Goal: Find specific page/section: Find specific page/section

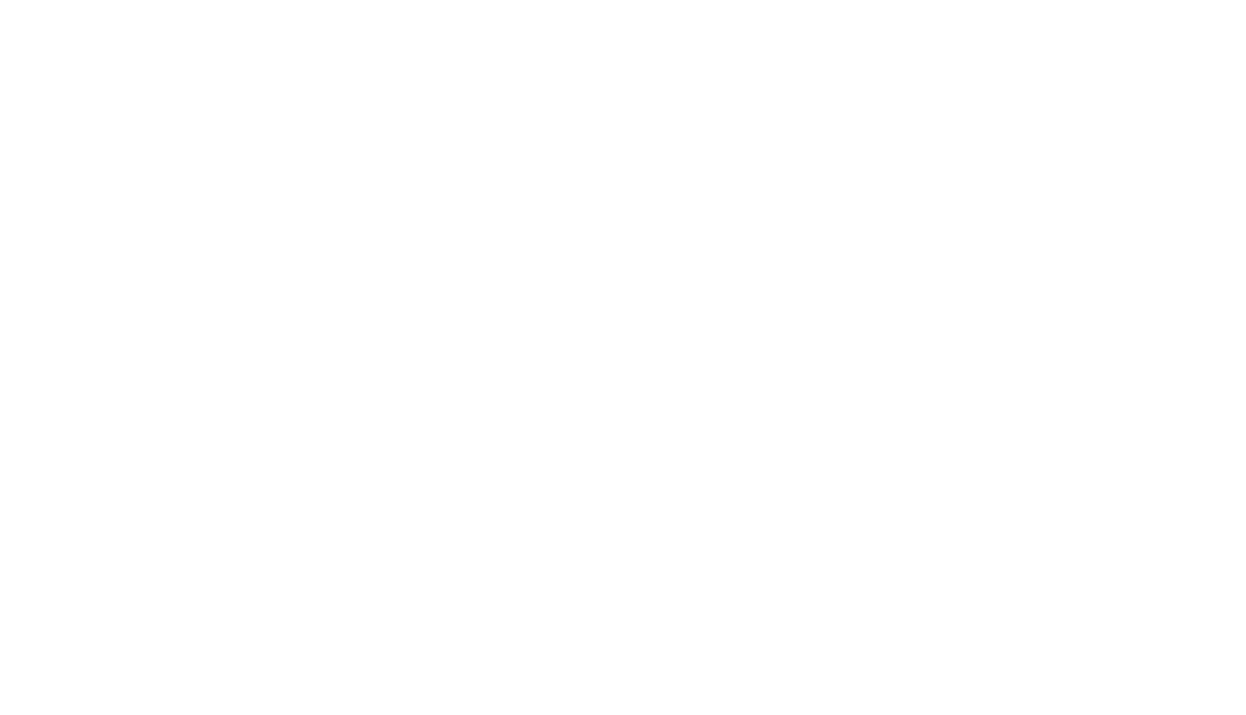
select select "Song"
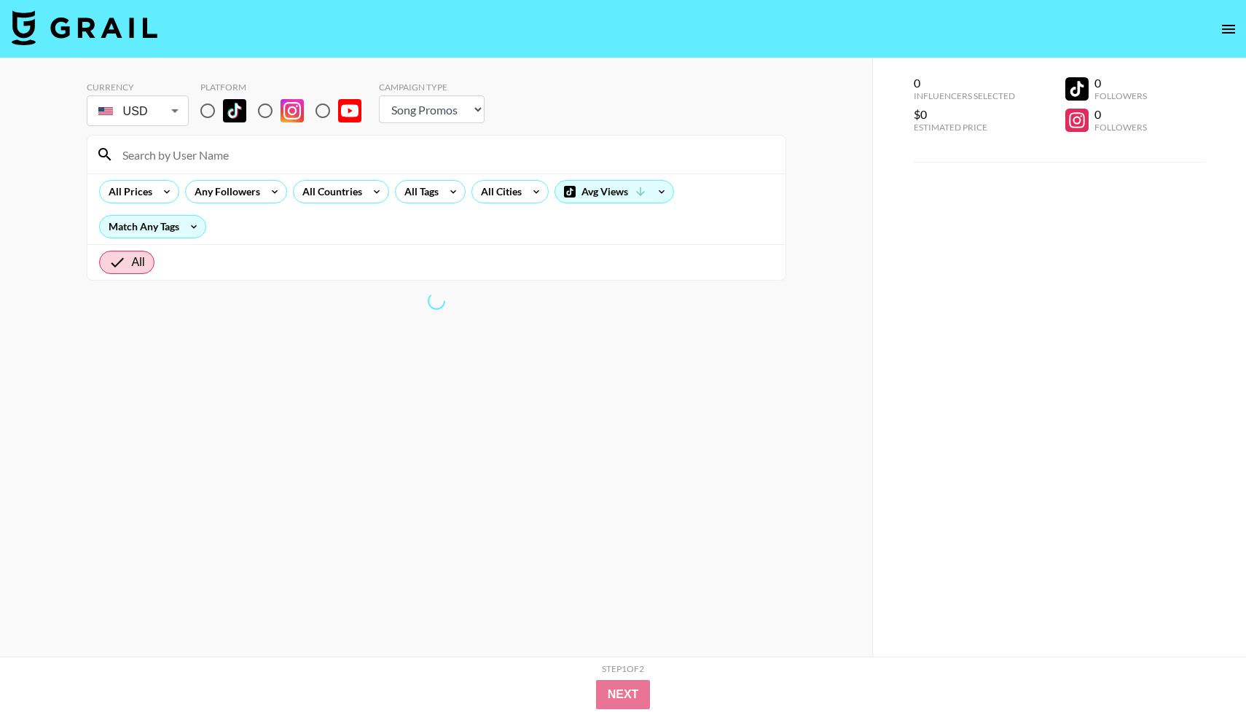
click at [286, 157] on input at bounding box center [445, 154] width 663 height 23
type input "kamy"
click at [261, 106] on input "radio" at bounding box center [265, 110] width 31 height 31
radio input "true"
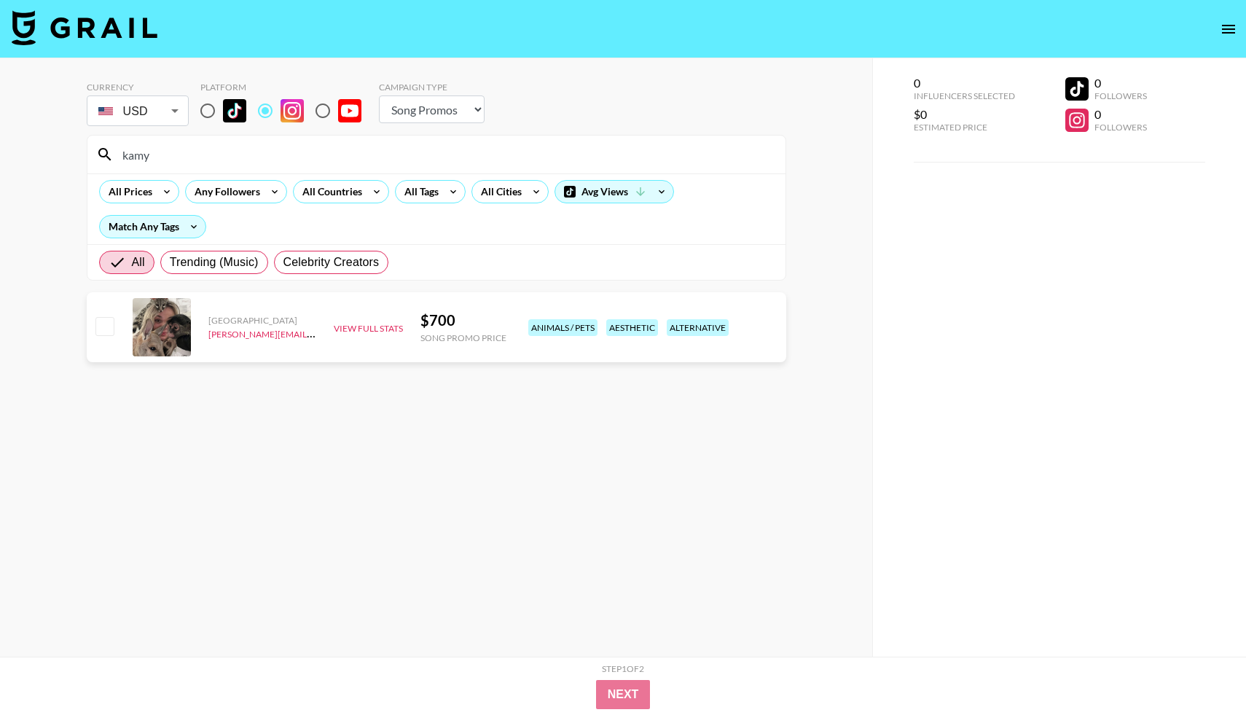
click at [436, 122] on select "Choose Type... Song Promos Brand Promos" at bounding box center [432, 109] width 106 height 28
select select "Brand"
click at [379, 95] on select "Choose Type... Song Promos Brand Promos" at bounding box center [432, 109] width 106 height 28
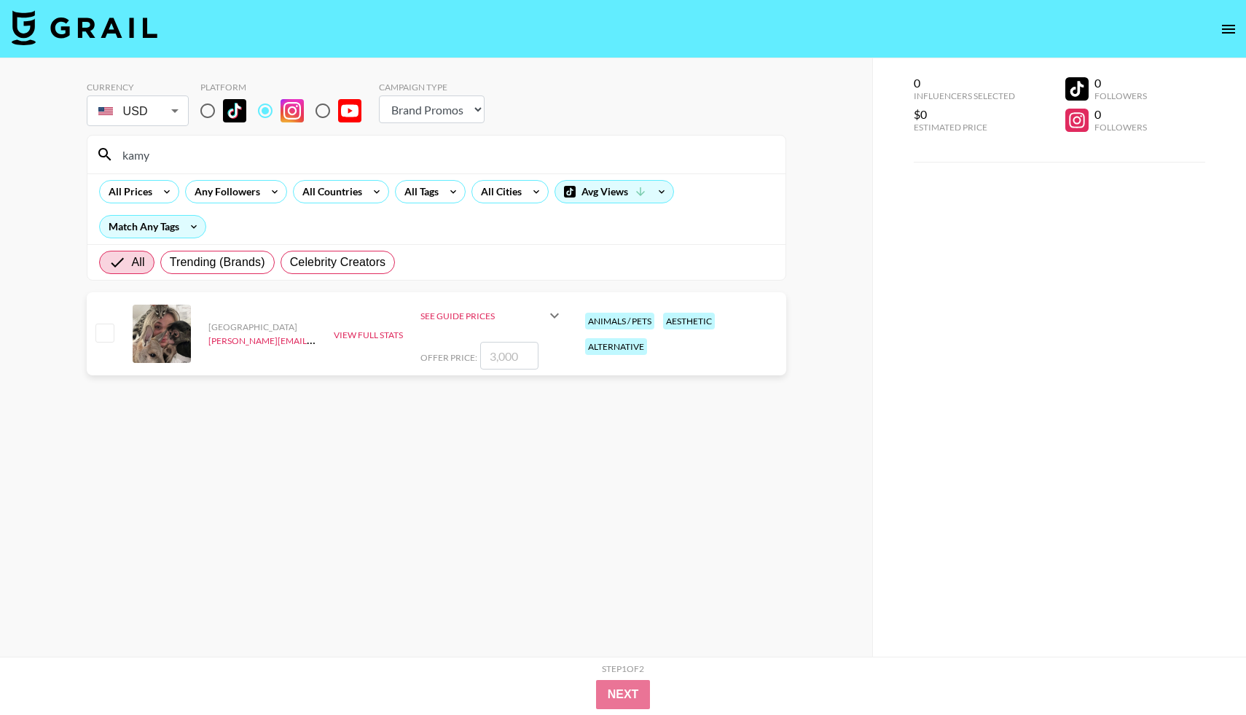
click at [560, 310] on icon at bounding box center [554, 315] width 17 height 17
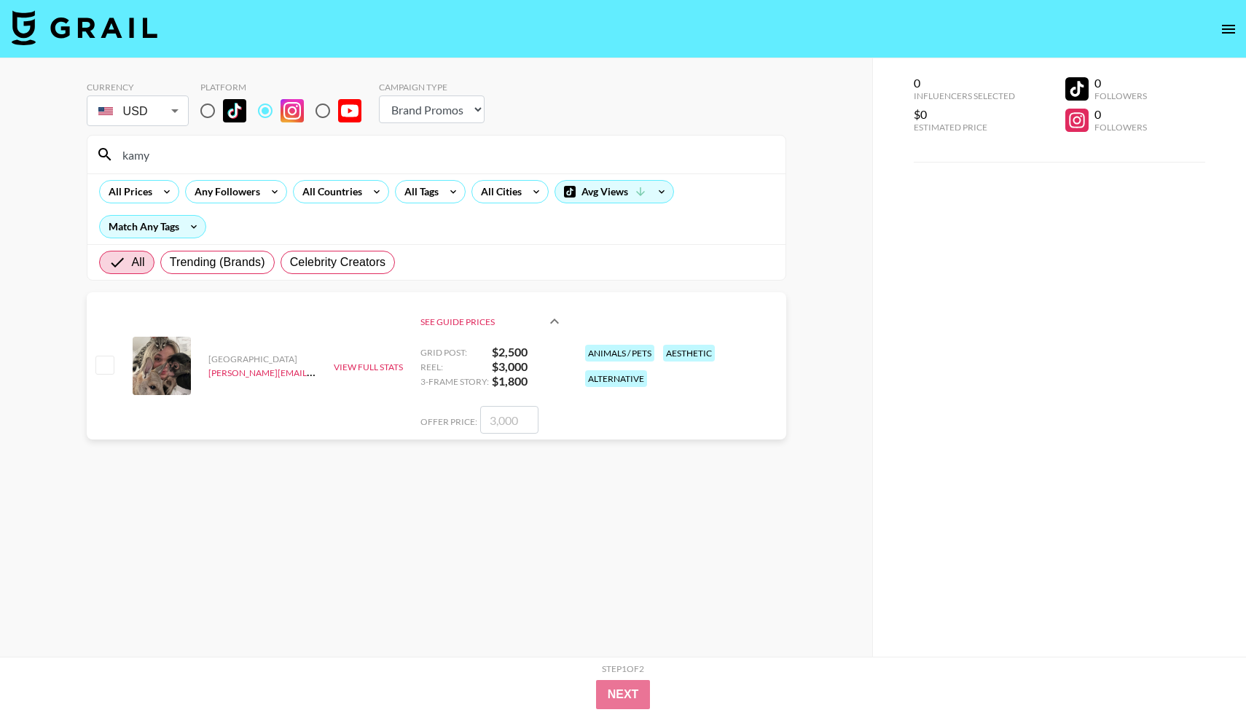
click at [558, 317] on icon at bounding box center [554, 321] width 17 height 17
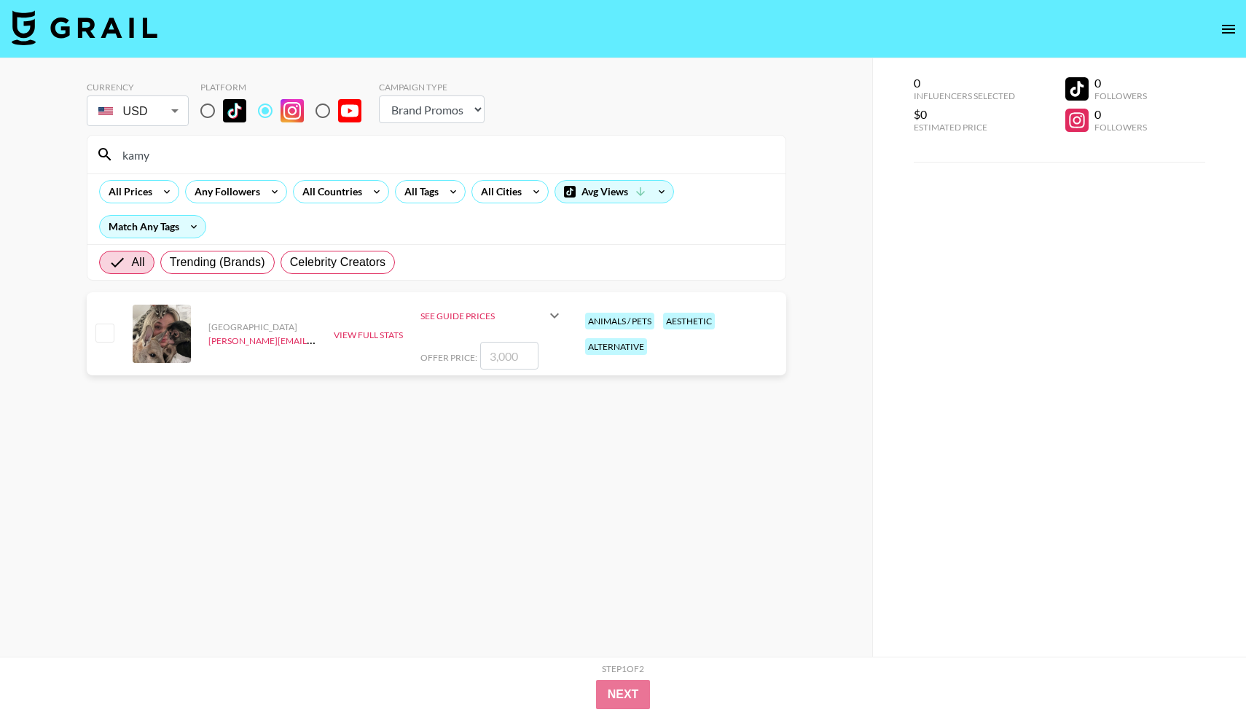
click at [558, 317] on icon at bounding box center [554, 315] width 17 height 17
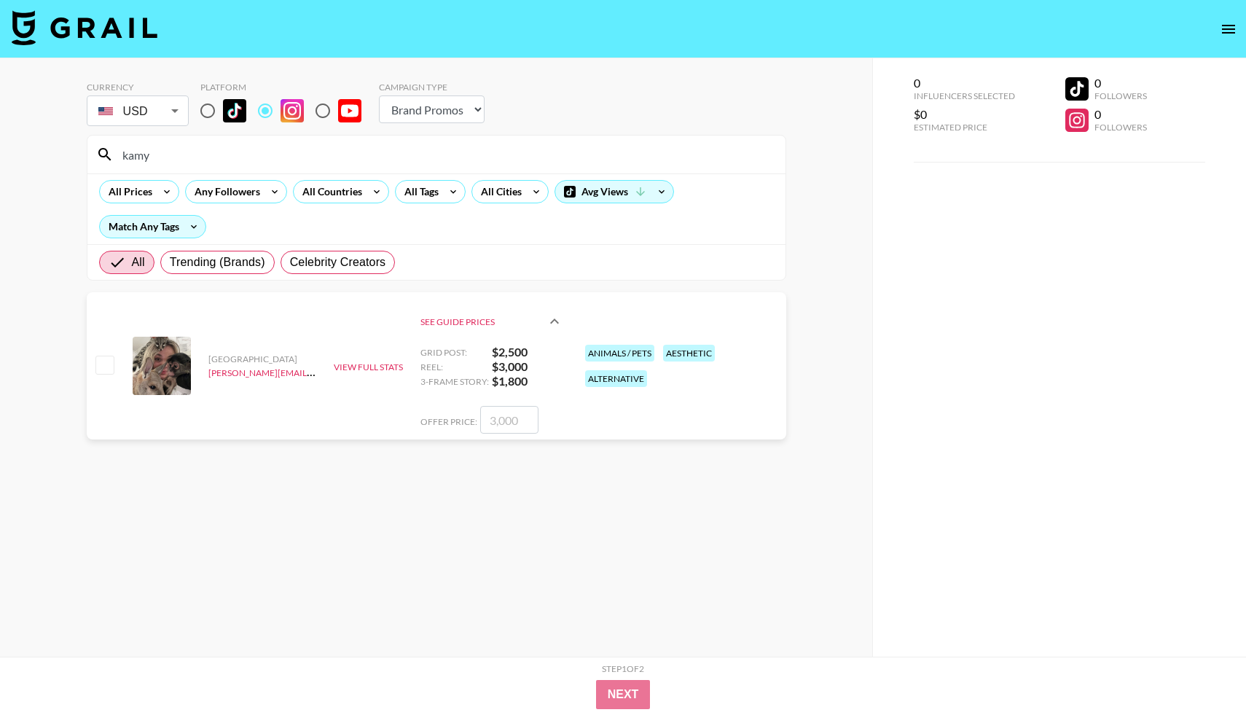
click at [558, 317] on icon at bounding box center [554, 321] width 17 height 17
